Goal: Answer question/provide support

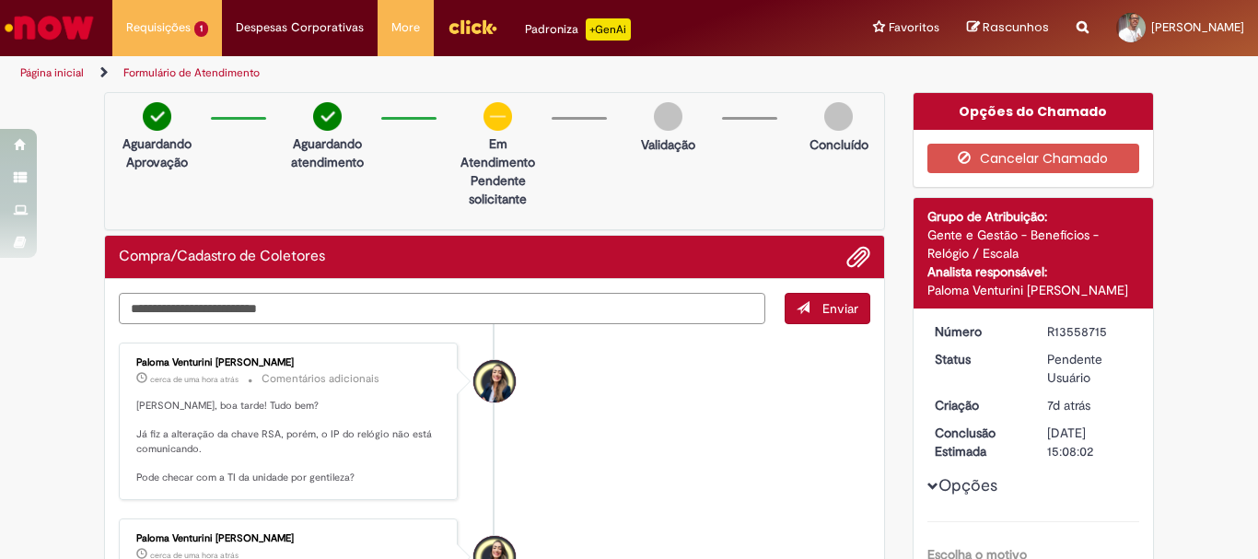
click at [198, 309] on textarea "Digite sua mensagem aqui..." at bounding box center [442, 308] width 647 height 31
type textarea "*"
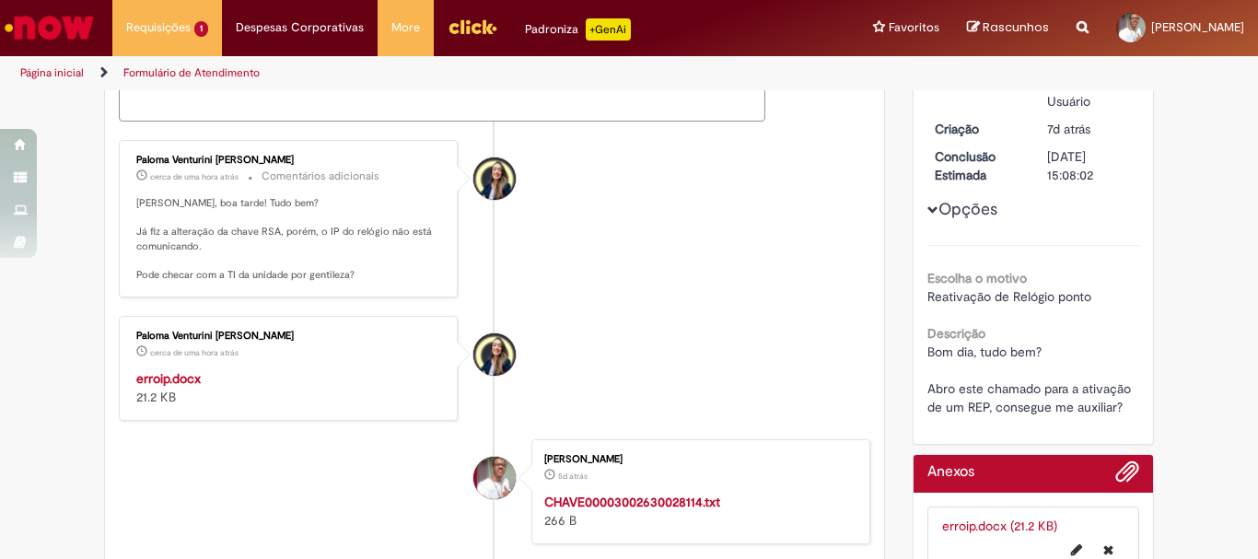
scroll to position [92, 0]
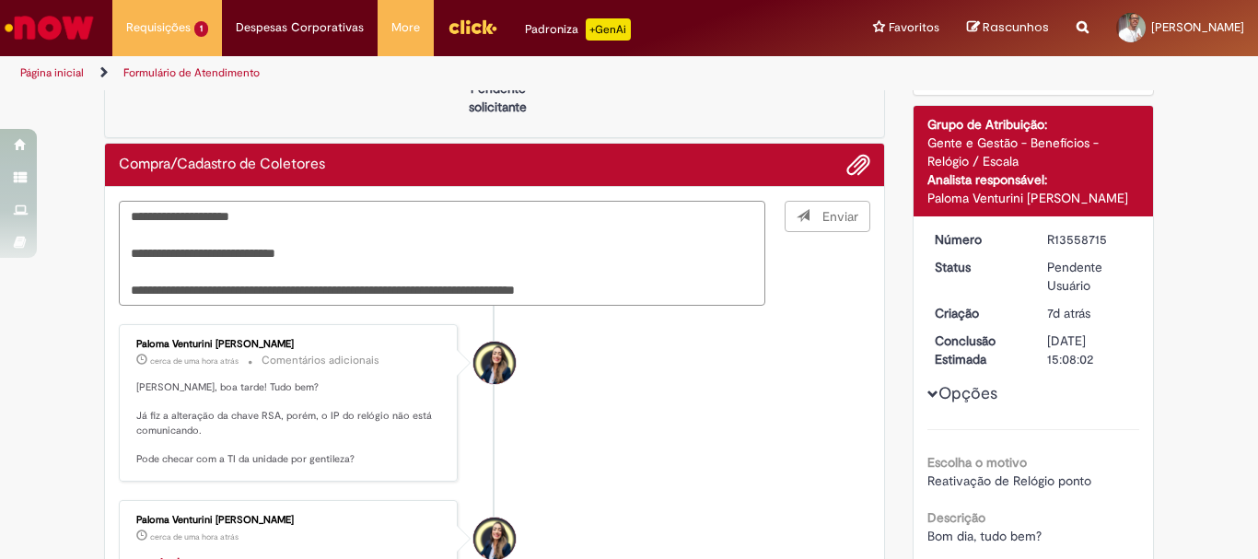
type textarea "**********"
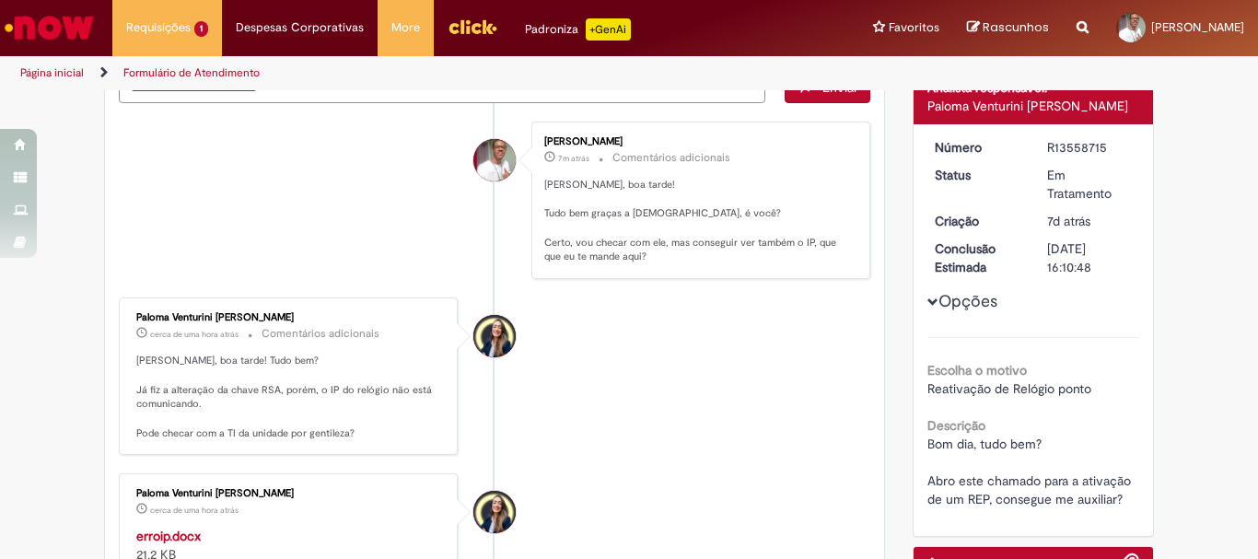
scroll to position [276, 0]
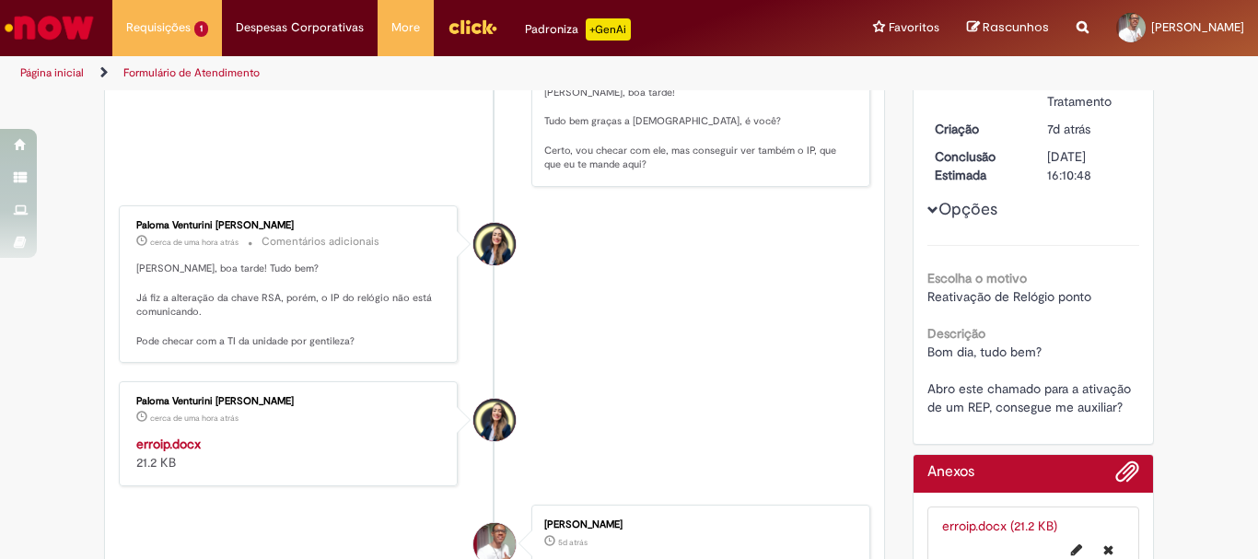
click at [146, 439] on strong "erroip.docx" at bounding box center [168, 444] width 64 height 17
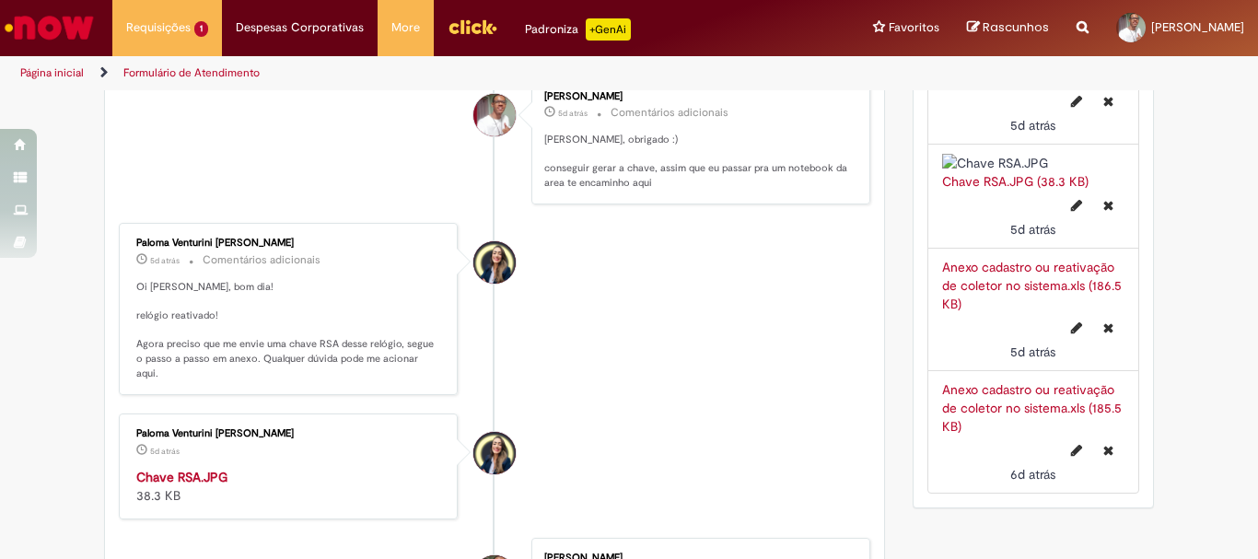
scroll to position [1105, 0]
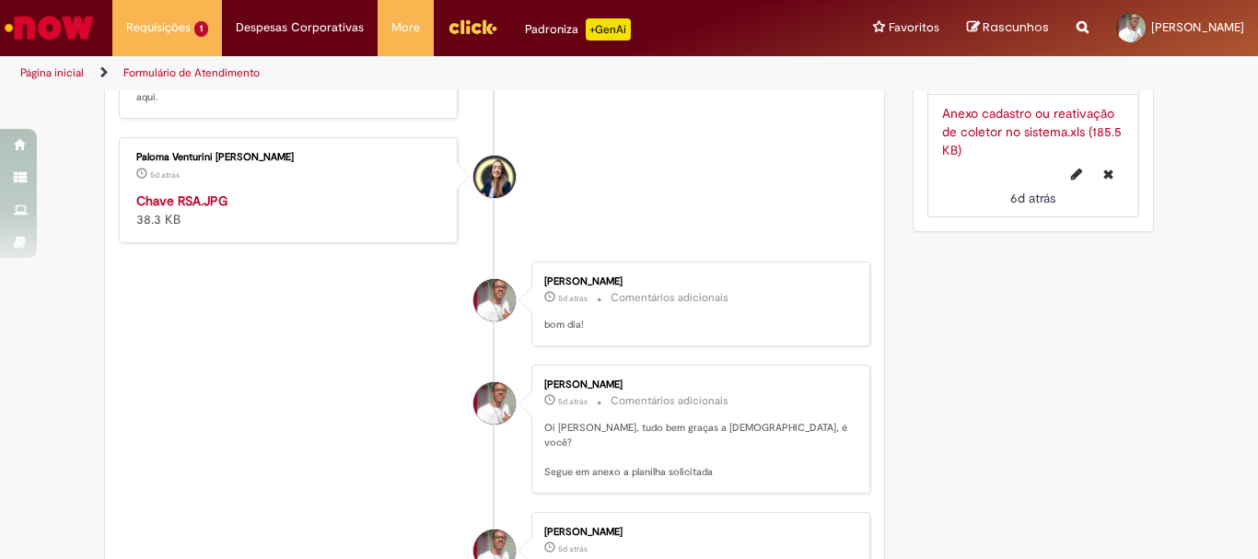
click at [1007, 159] on div "Anexo cadastro ou reativação de coletor no sistema.xls (185.5 KB)" at bounding box center [1033, 131] width 183 height 55
click at [1003, 158] on link "Anexo cadastro ou reativação de coletor no sistema.xls (185.5 KB)" at bounding box center [1032, 131] width 180 height 53
click at [1004, 36] on link "Anexo cadastro ou reativação de coletor no sistema.xls (186.5 KB)" at bounding box center [1032, 9] width 180 height 53
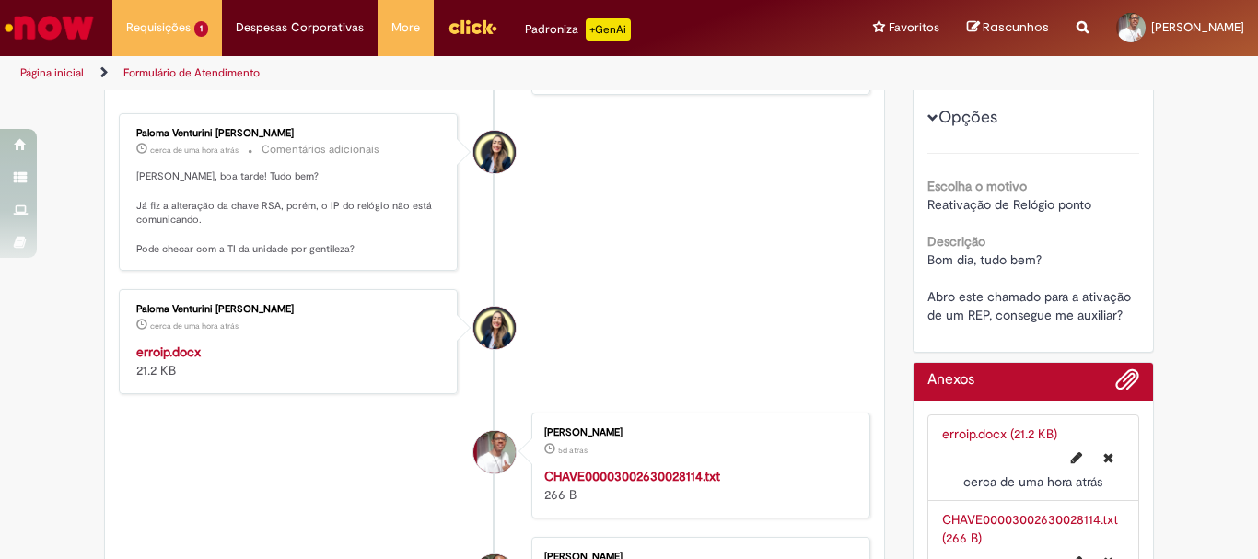
scroll to position [0, 0]
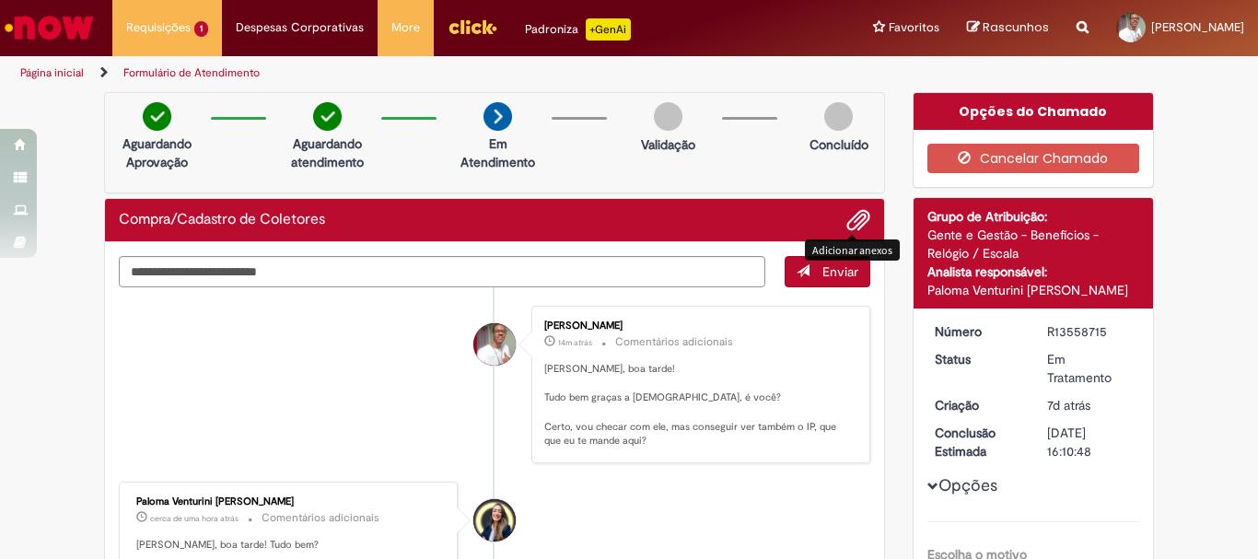
click at [850, 216] on span "Adicionar anexos" at bounding box center [858, 221] width 22 height 22
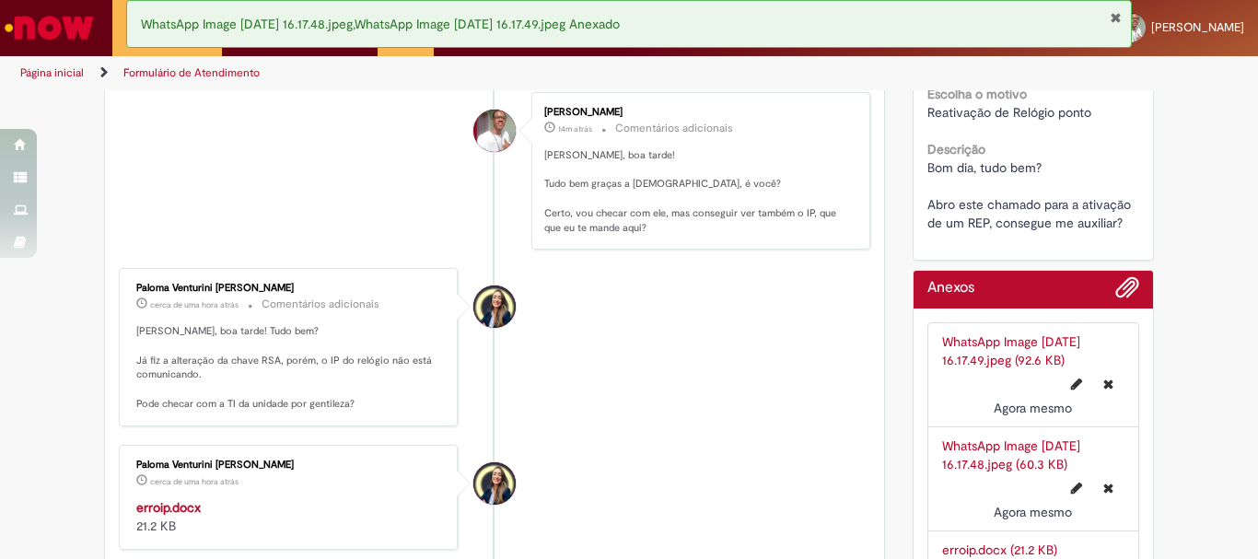
scroll to position [184, 0]
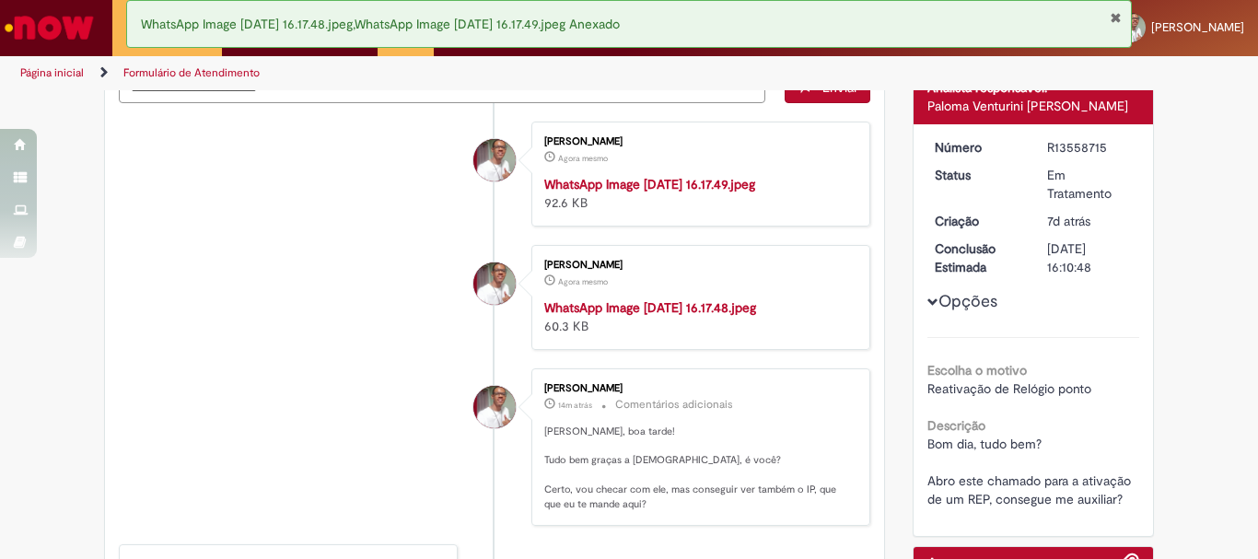
click at [611, 175] on img "Histórico de tíquete" at bounding box center [697, 175] width 307 height 0
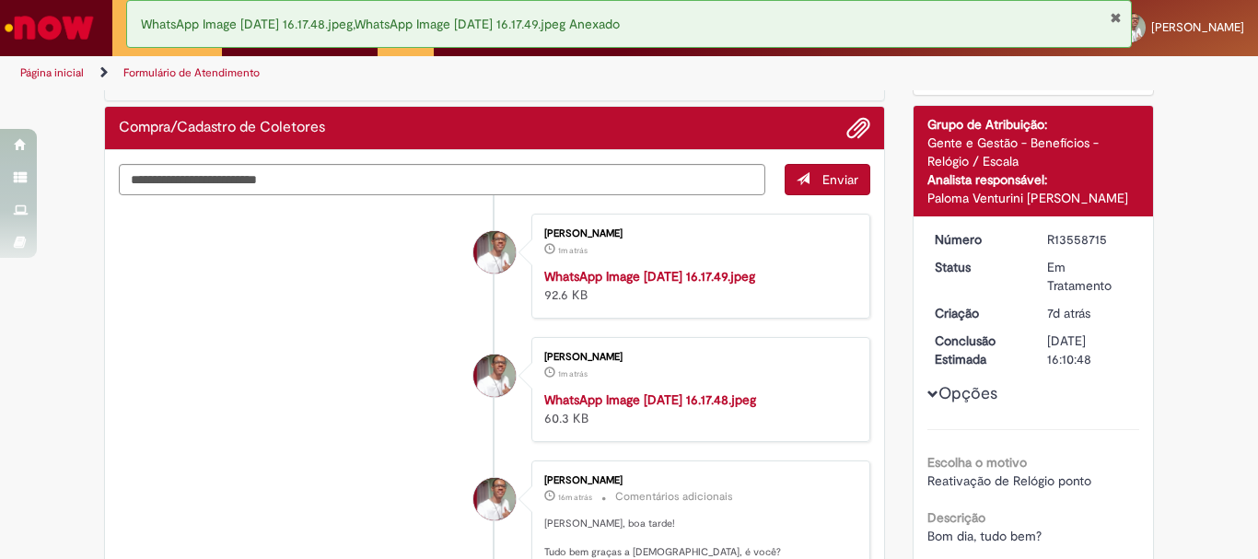
scroll to position [0, 0]
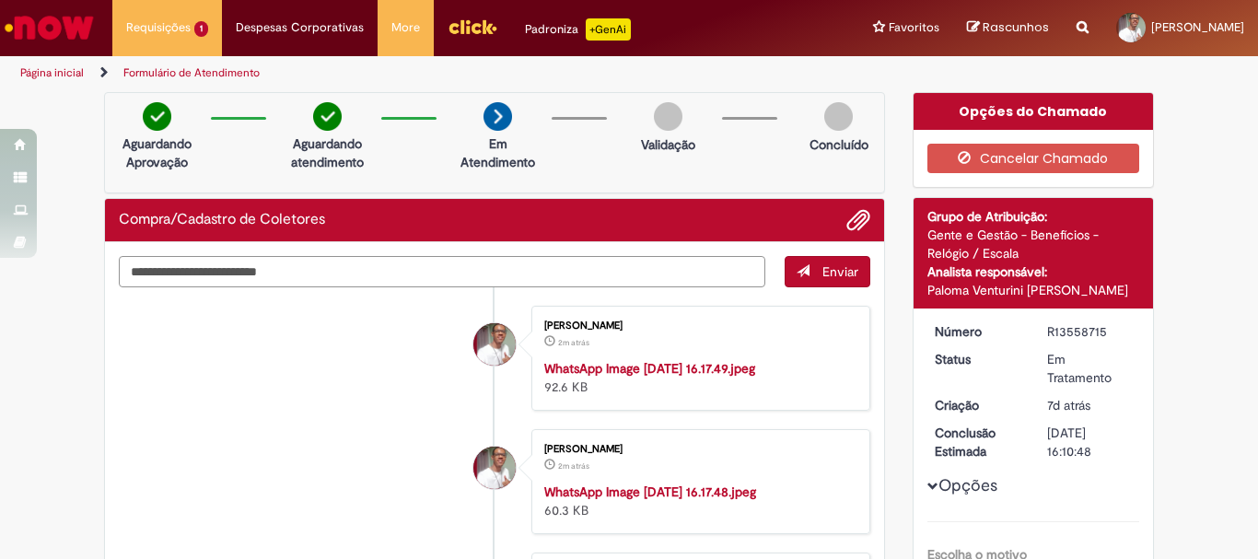
drag, startPoint x: 291, startPoint y: 177, endPoint x: 297, endPoint y: 166, distance: 12.8
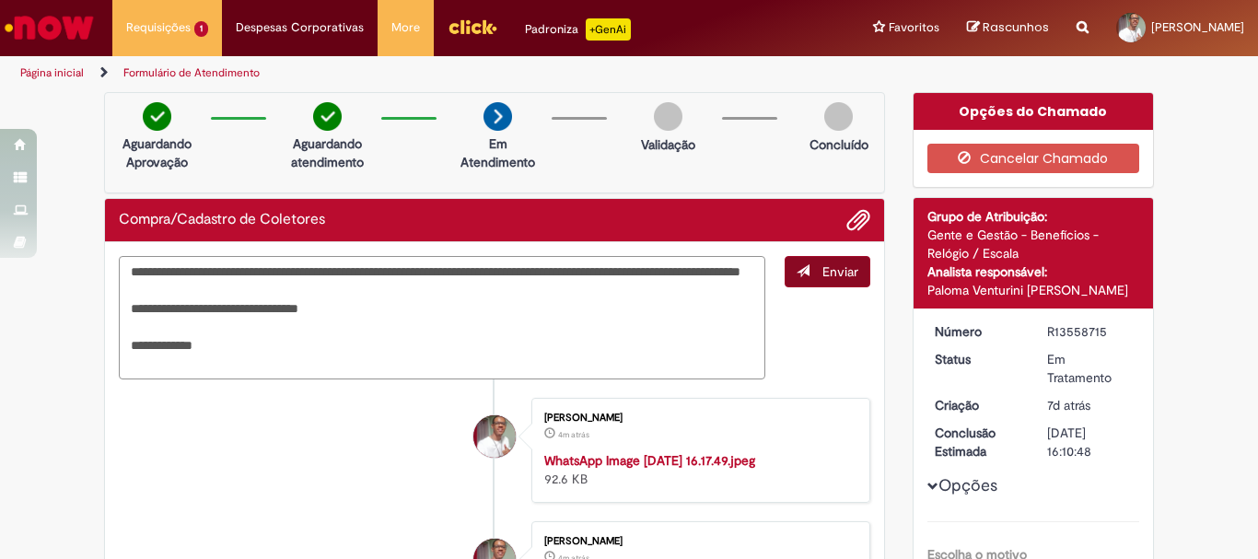
type textarea "**********"
click at [830, 277] on span "Enviar" at bounding box center [840, 271] width 36 height 17
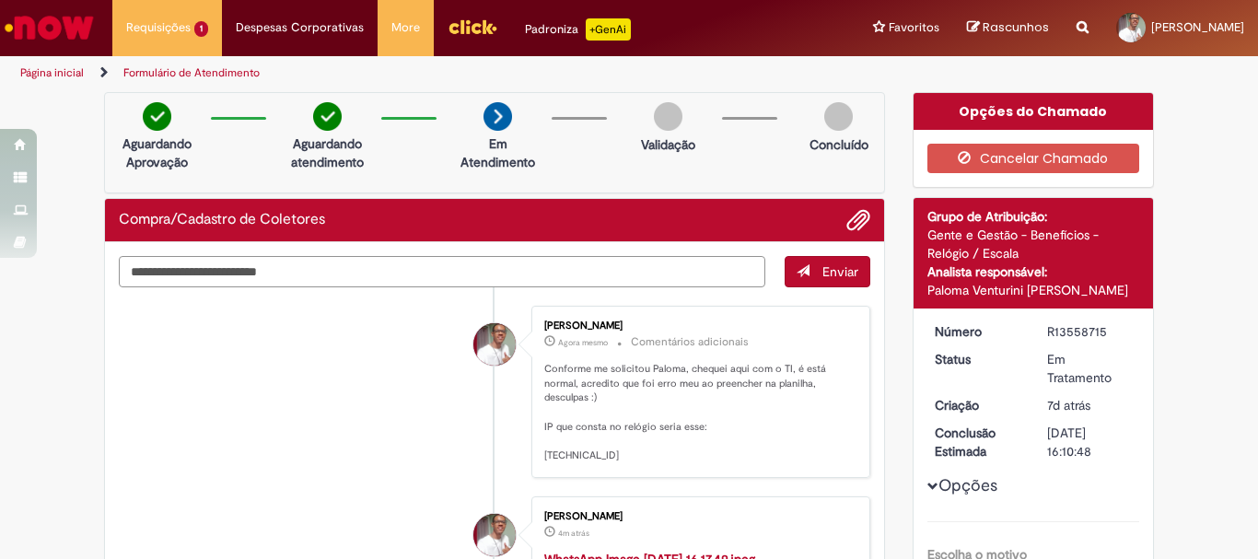
click at [343, 276] on textarea "Digite sua mensagem aqui..." at bounding box center [442, 271] width 647 height 31
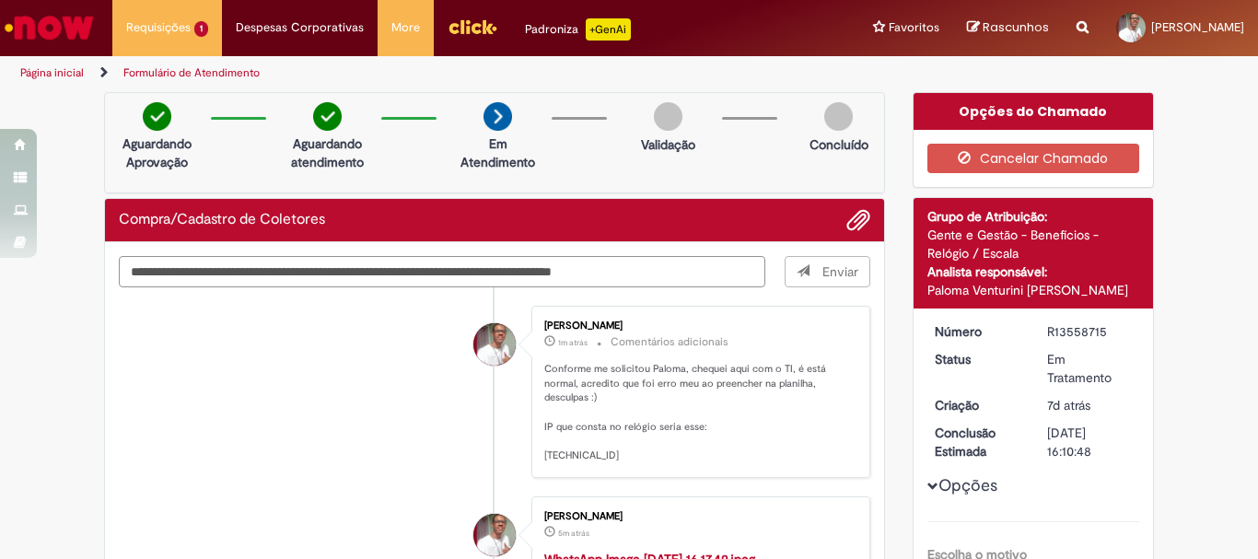
type textarea "**********"
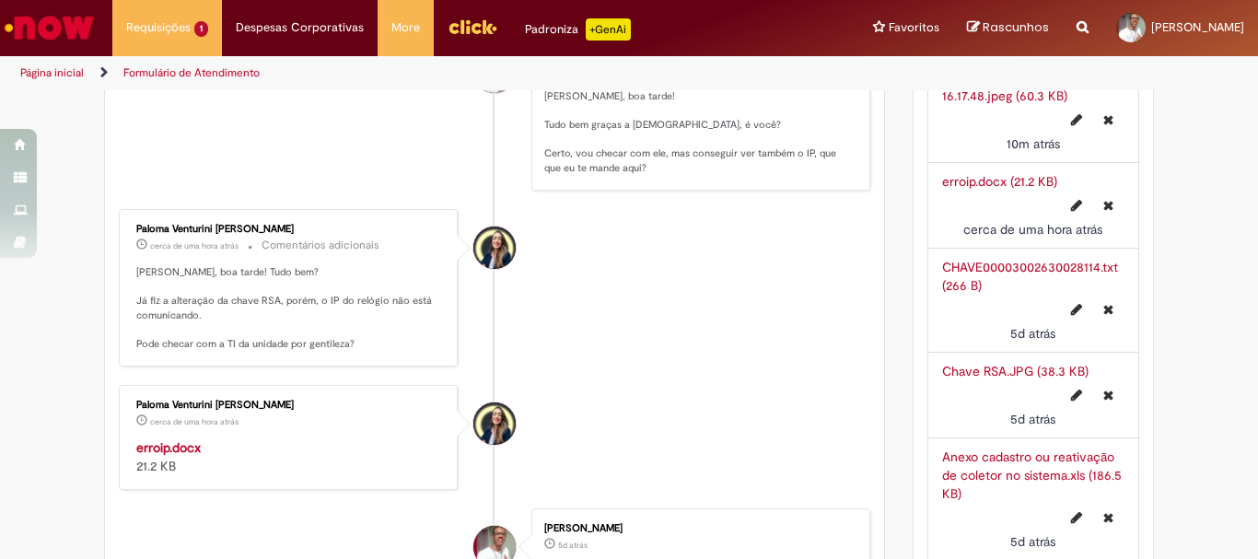
scroll to position [921, 0]
